Goal: Task Accomplishment & Management: Manage account settings

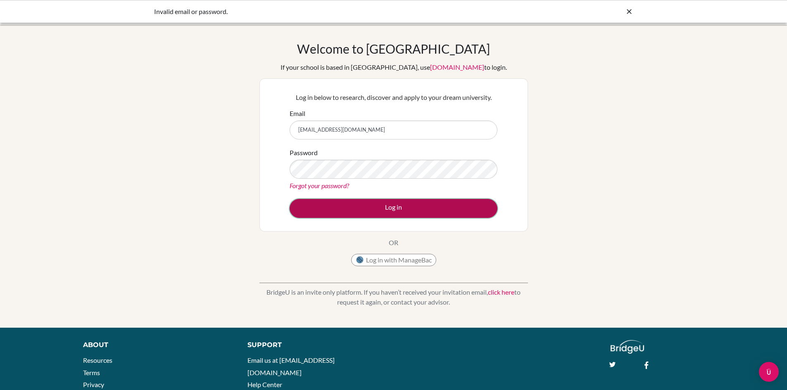
click at [370, 211] on button "Log in" at bounding box center [393, 208] width 208 height 19
click at [391, 211] on button "Log in" at bounding box center [393, 208] width 208 height 19
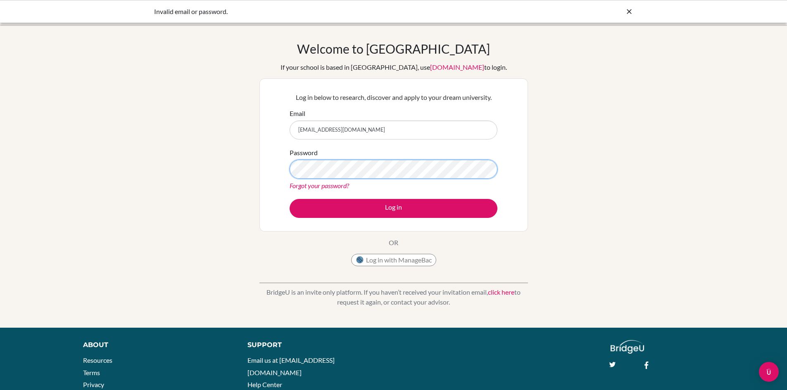
click at [99, 232] on div "Welcome to [GEOGRAPHIC_DATA] If your school is based in [GEOGRAPHIC_DATA], use …" at bounding box center [393, 176] width 787 height 270
click at [289, 199] on button "Log in" at bounding box center [393, 208] width 208 height 19
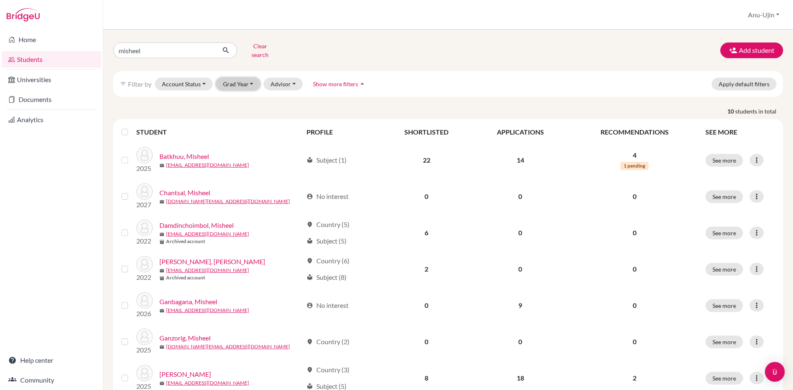
click at [247, 78] on button "Grad Year" at bounding box center [238, 84] width 45 height 13
click at [251, 125] on div "2026" at bounding box center [240, 128] width 29 height 10
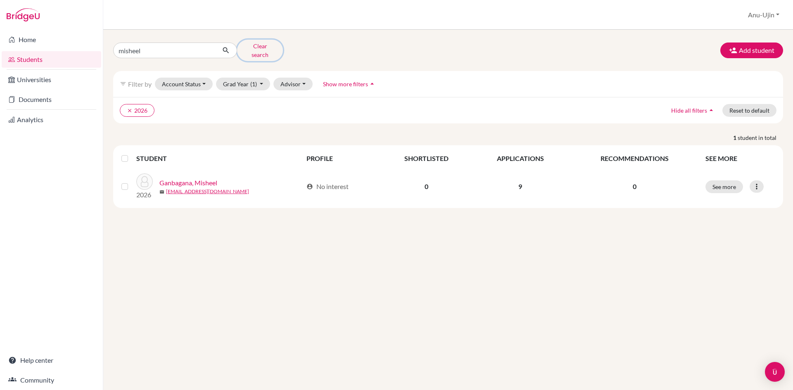
click at [267, 50] on button "Clear search" at bounding box center [260, 50] width 46 height 21
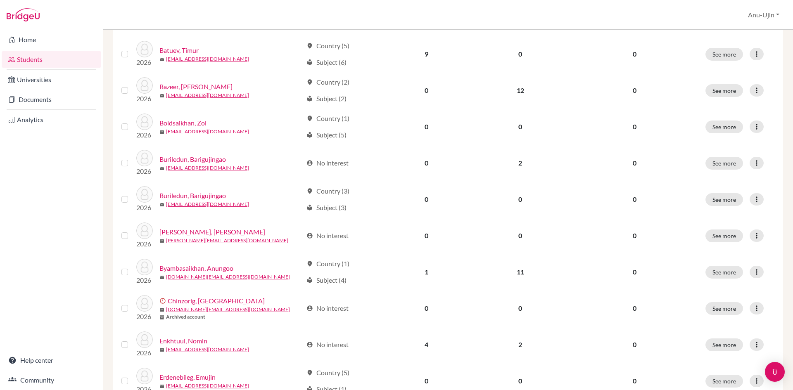
scroll to position [454, 0]
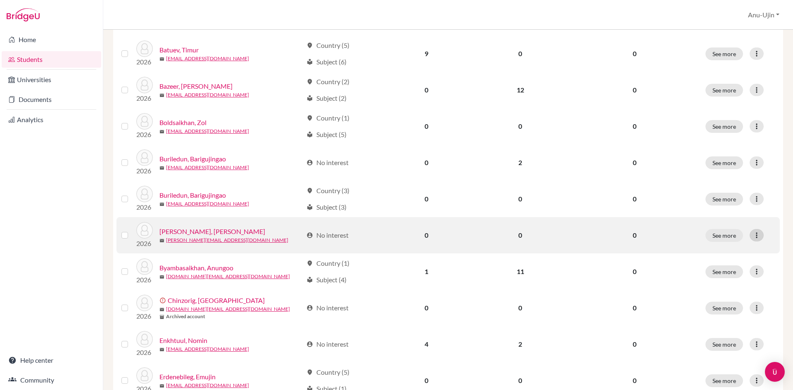
click at [752, 236] on icon at bounding box center [756, 235] width 8 height 8
click at [725, 256] on button "Edit student" at bounding box center [714, 252] width 65 height 13
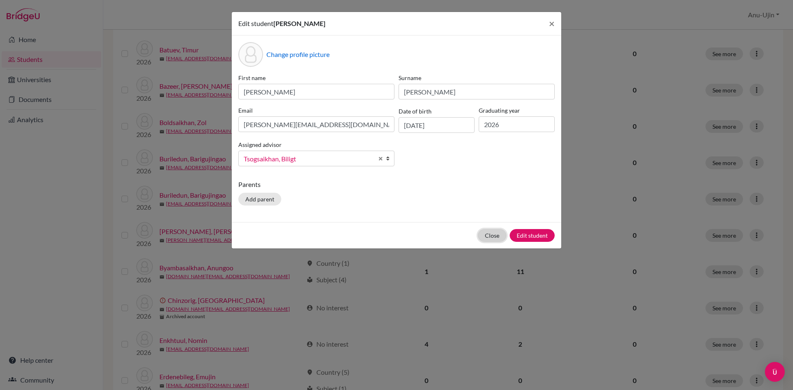
click at [483, 232] on button "Close" at bounding box center [492, 235] width 28 height 13
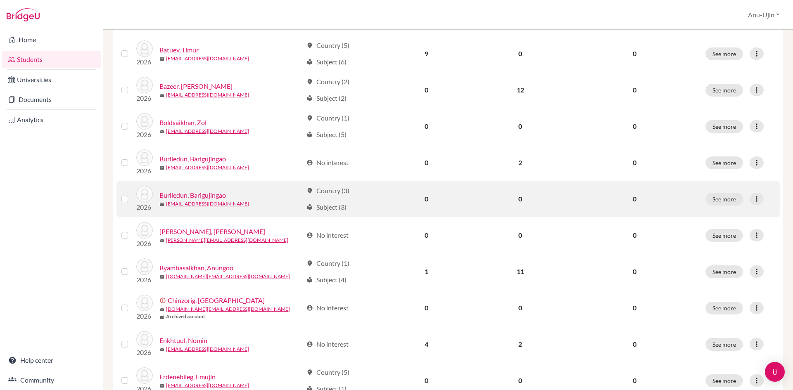
click at [207, 194] on link "Buriledun, Barigujingao" at bounding box center [192, 195] width 66 height 10
click at [211, 196] on tbody "2026 Amarsaikhan, Jamyangarav mail ja.amarsaikhan@gmail.com account_circle No i…" at bounding box center [447, 71] width 663 height 727
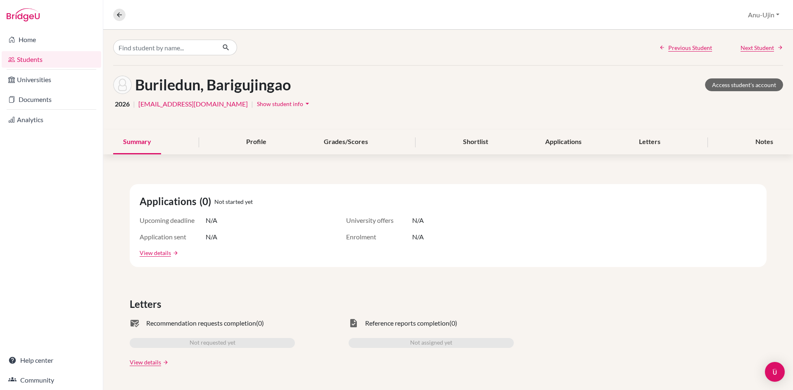
click at [267, 103] on span "Show student info" at bounding box center [280, 103] width 46 height 7
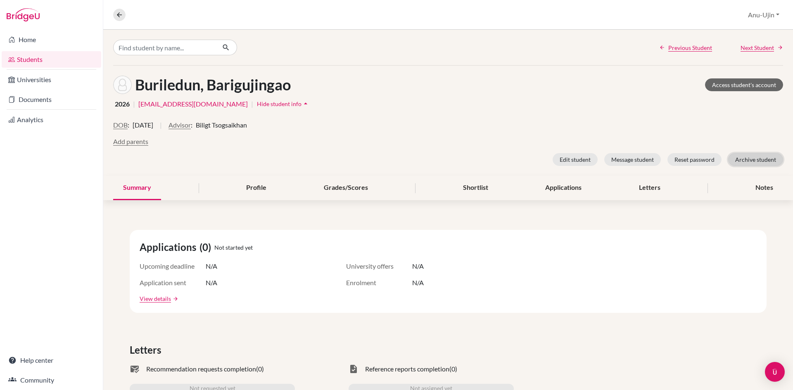
click at [747, 162] on button "Archive student" at bounding box center [755, 159] width 55 height 13
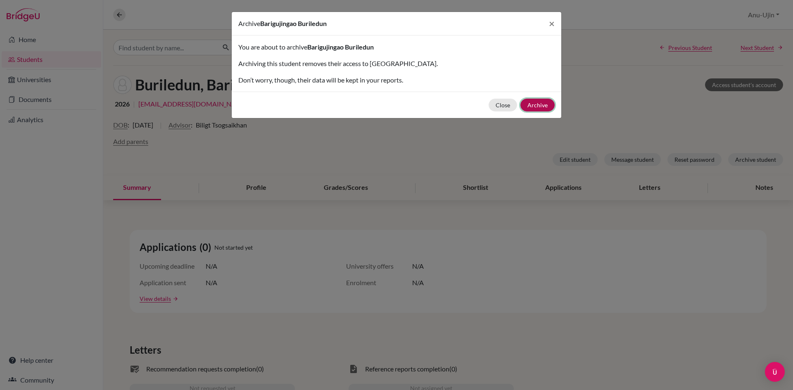
click at [537, 107] on button "Archive" at bounding box center [537, 105] width 34 height 13
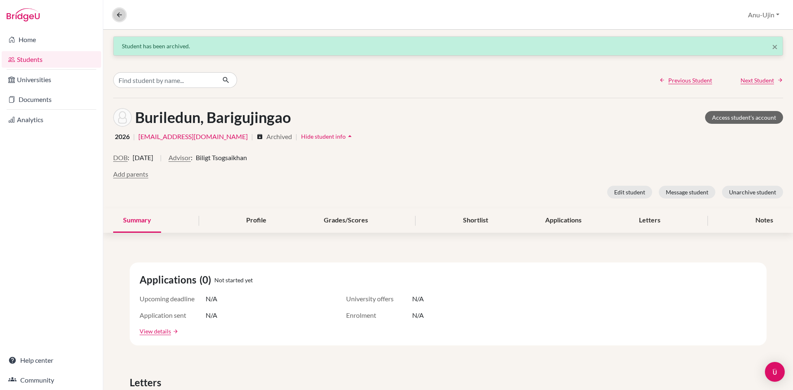
click at [123, 17] on button at bounding box center [119, 15] width 12 height 12
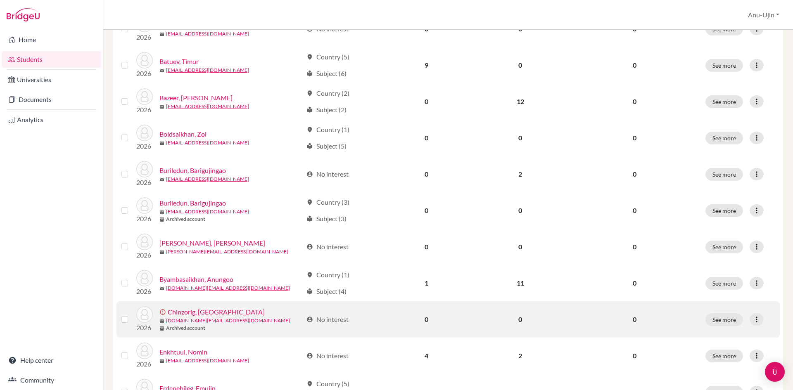
scroll to position [495, 0]
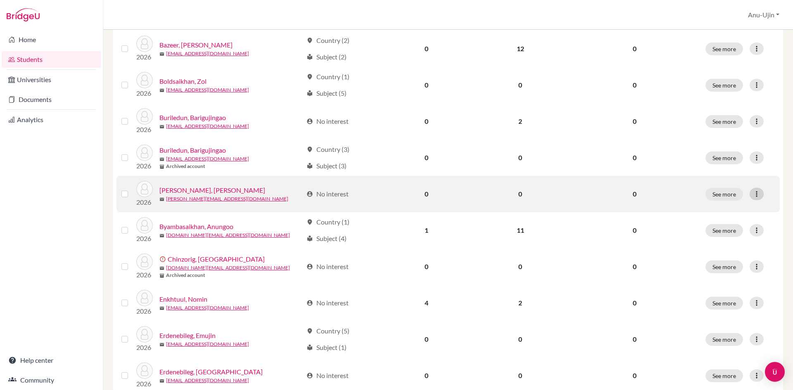
click at [752, 193] on icon at bounding box center [756, 194] width 8 height 8
click at [711, 209] on button "Edit student" at bounding box center [714, 211] width 65 height 13
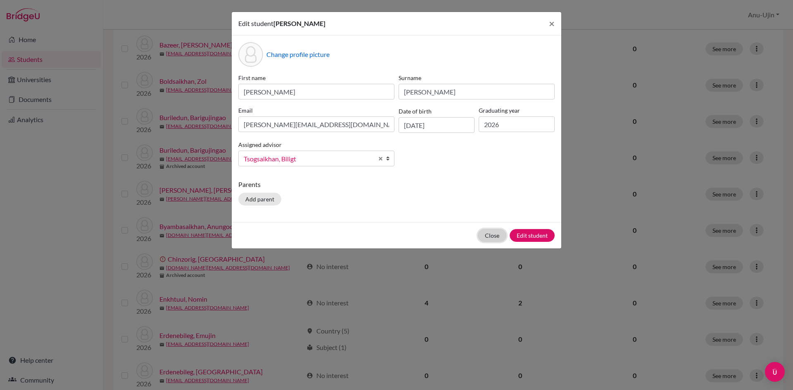
click at [492, 234] on button "Close" at bounding box center [492, 235] width 28 height 13
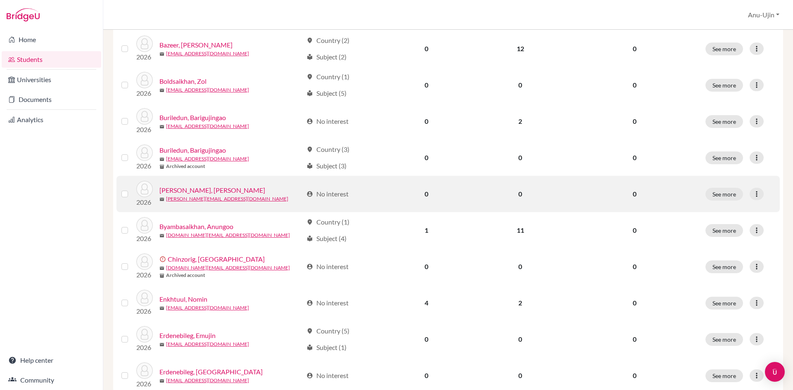
click at [179, 186] on link "Busby, Sawyer" at bounding box center [212, 190] width 106 height 10
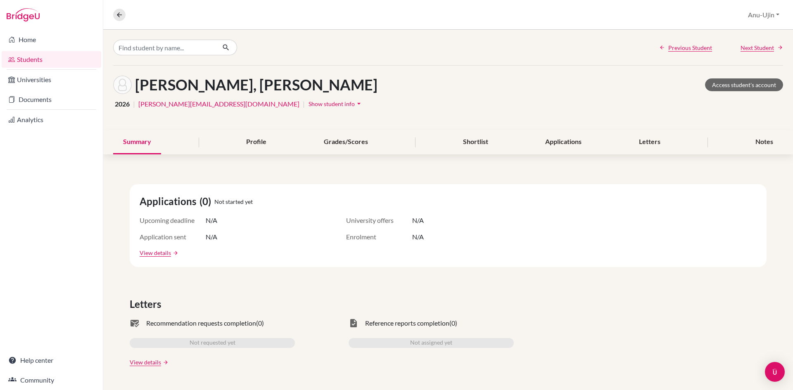
click at [308, 101] on span "Show student info" at bounding box center [331, 103] width 46 height 7
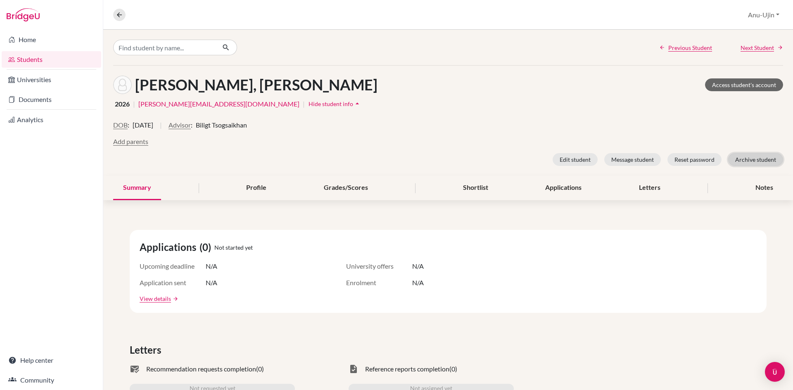
click at [748, 157] on button "Archive student" at bounding box center [755, 159] width 55 height 13
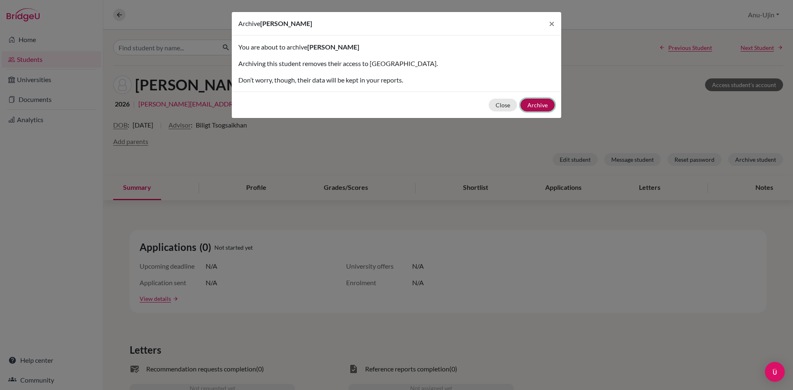
click at [532, 106] on button "Archive" at bounding box center [537, 105] width 34 height 13
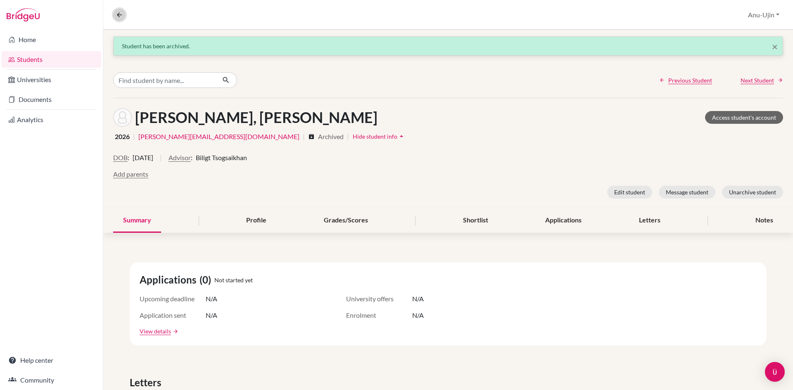
click at [118, 12] on icon at bounding box center [119, 14] width 7 height 7
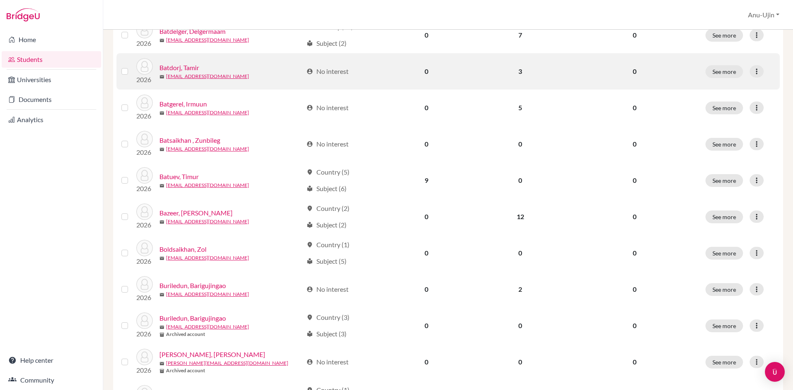
scroll to position [330, 0]
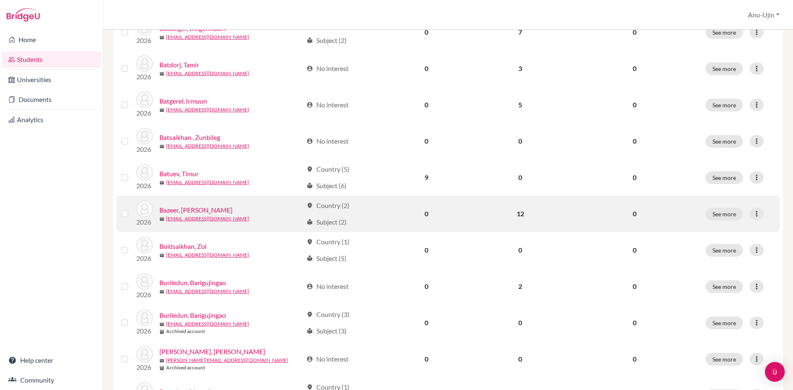
click at [185, 209] on link "Bazeer, FNU" at bounding box center [195, 210] width 73 height 10
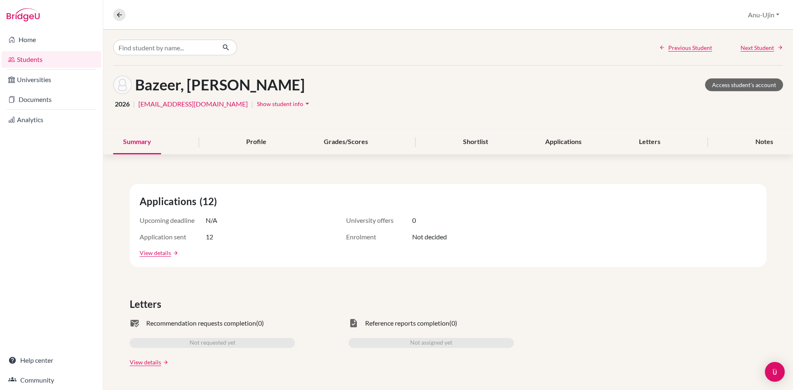
click at [257, 104] on span "Show student info" at bounding box center [280, 103] width 46 height 7
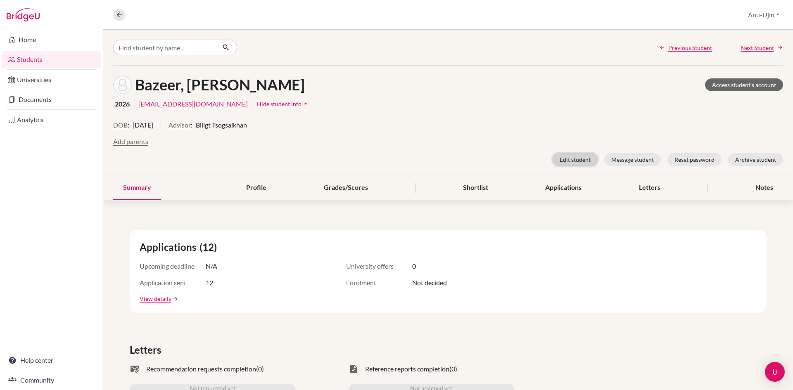
click at [572, 161] on button "Edit student" at bounding box center [574, 159] width 45 height 13
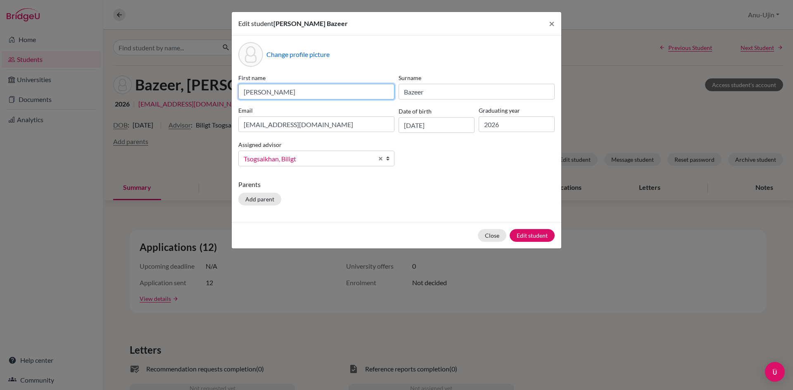
click at [289, 99] on input "FNU" at bounding box center [316, 92] width 156 height 16
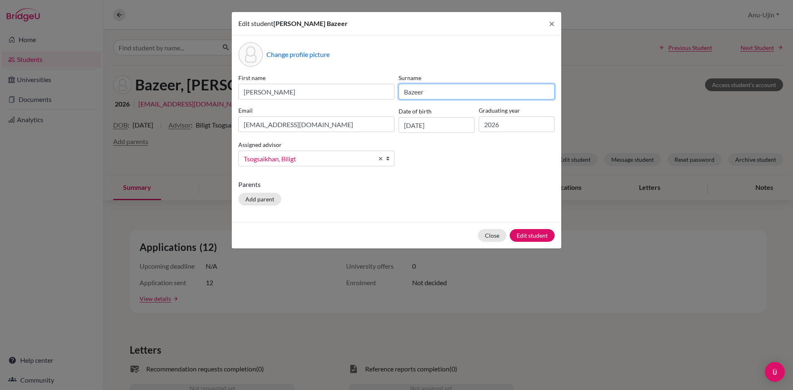
drag, startPoint x: 433, startPoint y: 97, endPoint x: 391, endPoint y: 97, distance: 42.5
click at [391, 97] on div "First name FNU Surname Bazeer Email bazeersurong@gmail.com Date of birth 15/01/…" at bounding box center [396, 123] width 320 height 100
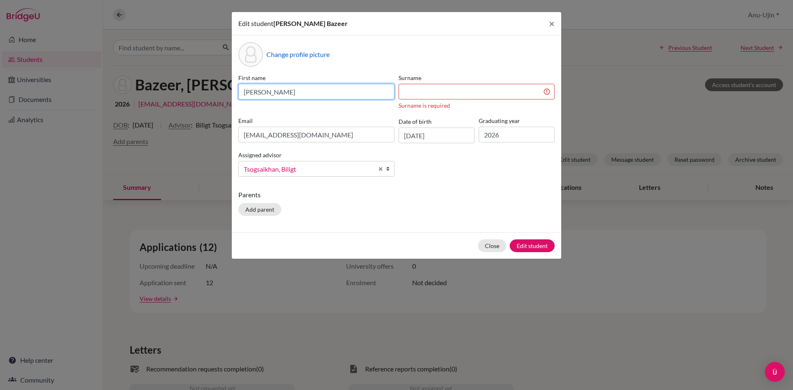
drag, startPoint x: 296, startPoint y: 92, endPoint x: 253, endPoint y: 93, distance: 43.0
click at [253, 93] on input "FNU" at bounding box center [316, 92] width 156 height 16
type input "F"
type input "Bazeer"
click at [469, 83] on div "Surname Surname is required" at bounding box center [476, 91] width 160 height 36
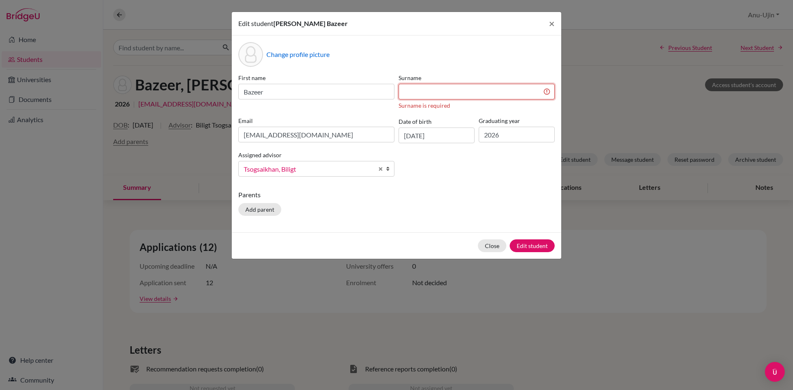
click at [467, 86] on input at bounding box center [476, 92] width 156 height 16
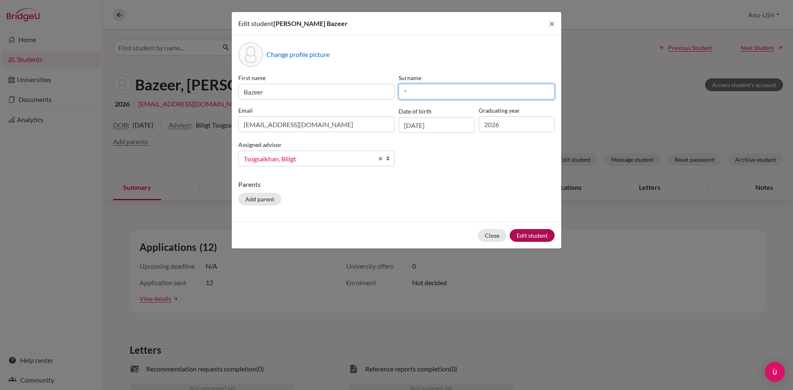
type input "*"
click at [531, 235] on button "Edit student" at bounding box center [532, 235] width 45 height 13
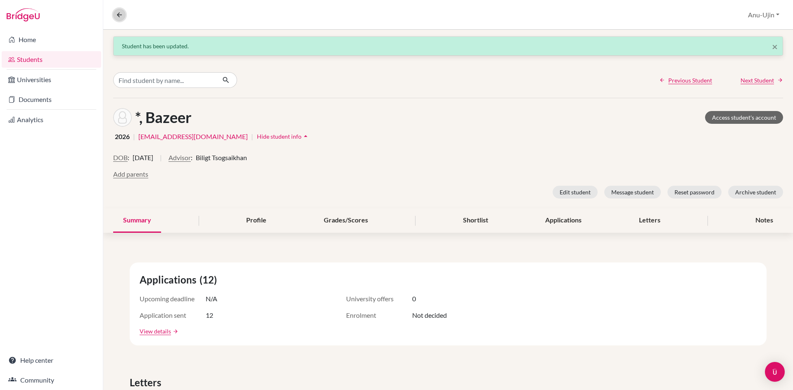
click at [119, 15] on icon at bounding box center [119, 14] width 7 height 7
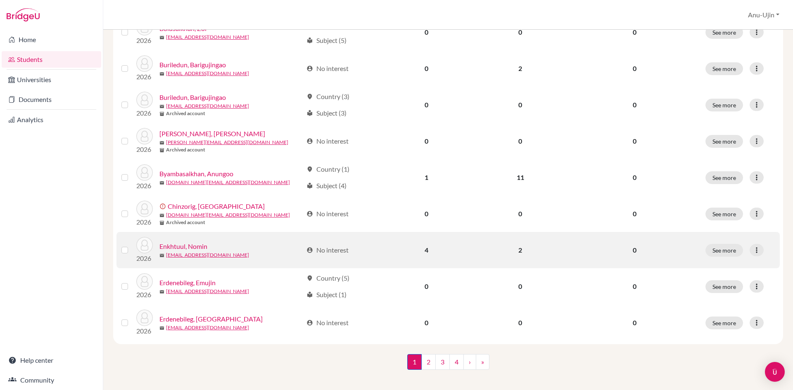
scroll to position [555, 0]
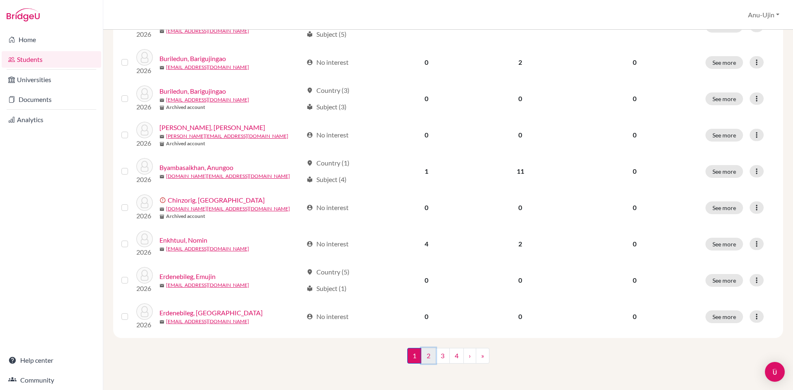
click at [425, 354] on link "2" at bounding box center [428, 356] width 14 height 16
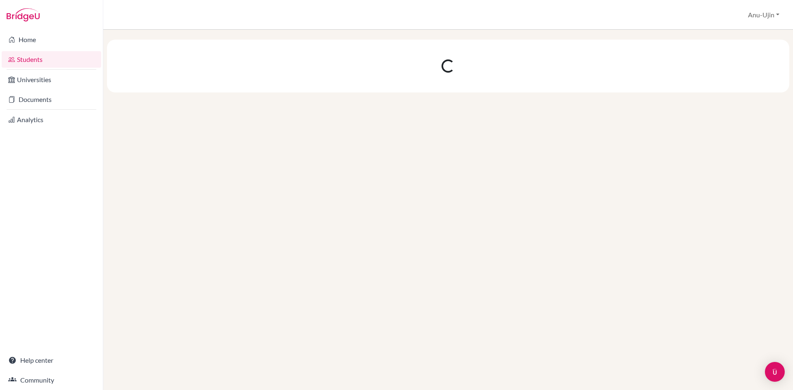
scroll to position [0, 0]
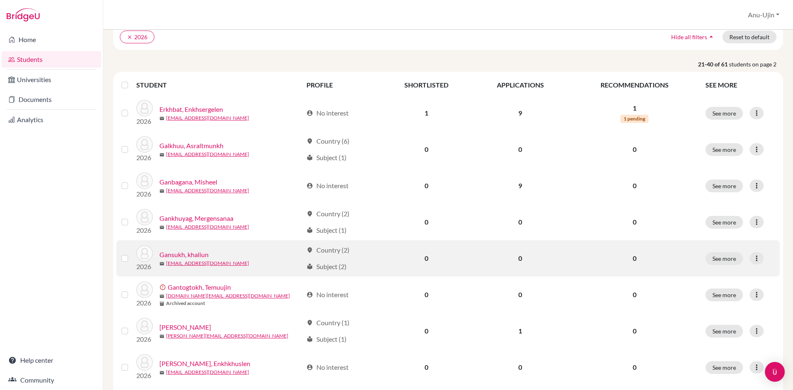
scroll to position [83, 0]
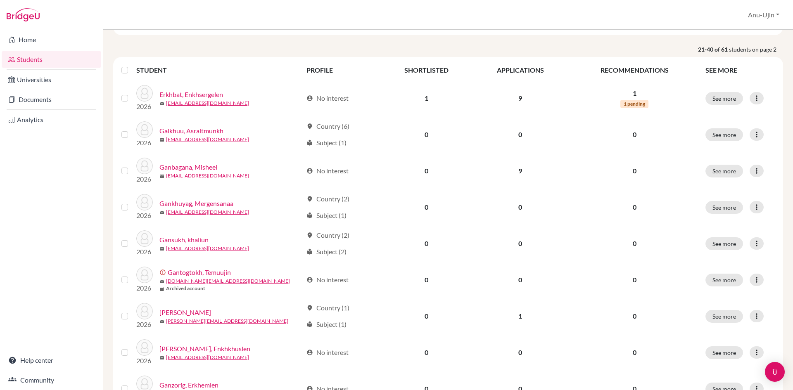
click at [58, 57] on link "Students" at bounding box center [52, 59] width 100 height 17
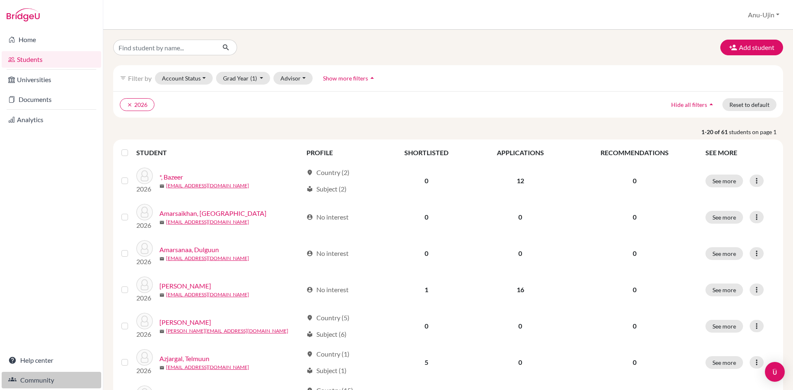
click at [39, 377] on link "Community" at bounding box center [52, 380] width 100 height 17
